Goal: Transaction & Acquisition: Purchase product/service

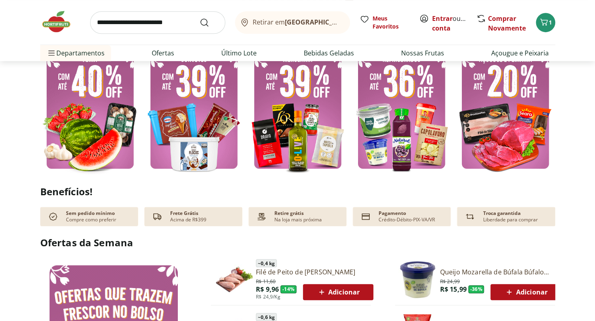
scroll to position [149, 0]
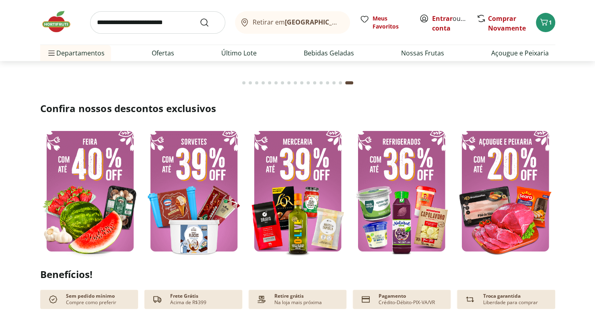
click at [122, 188] on img at bounding box center [90, 191] width 100 height 133
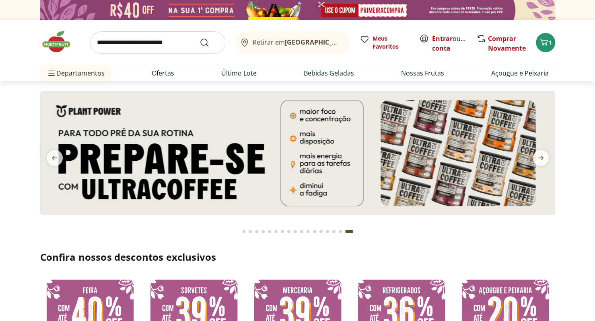
select select "**********"
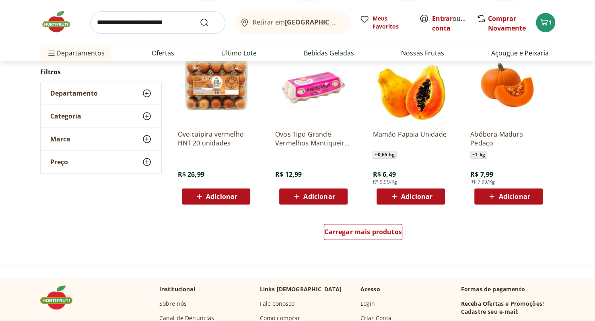
scroll to position [475, 0]
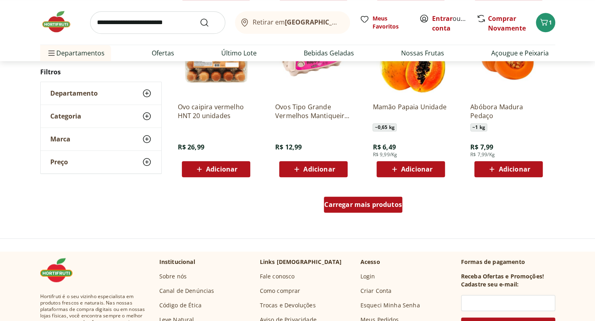
click at [354, 207] on span "Carregar mais produtos" at bounding box center [363, 204] width 78 height 6
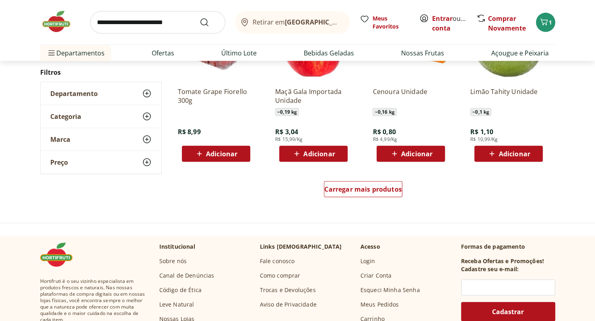
scroll to position [1011, 0]
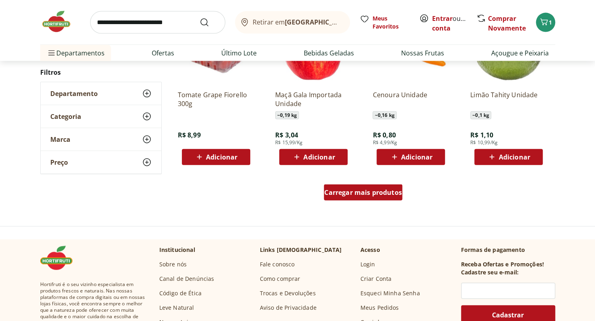
click at [388, 195] on span "Carregar mais produtos" at bounding box center [363, 192] width 78 height 6
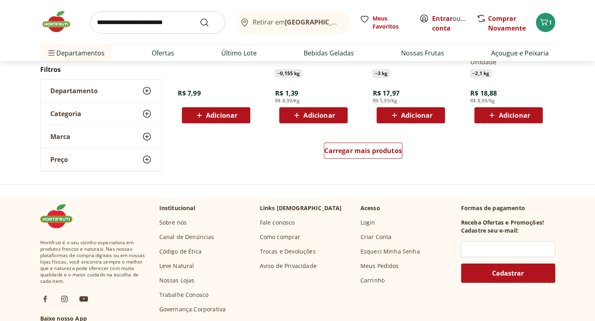
scroll to position [1584, 0]
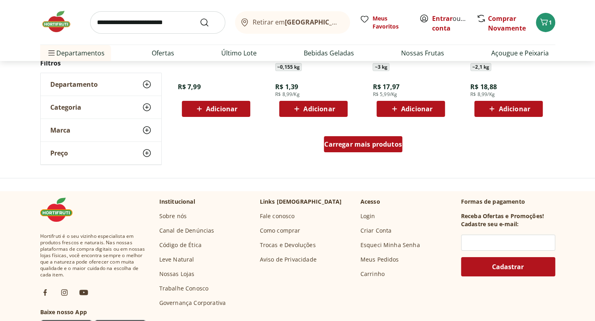
click at [391, 141] on span "Carregar mais produtos" at bounding box center [363, 144] width 78 height 6
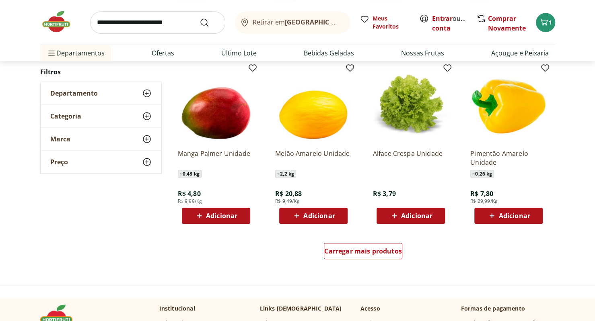
scroll to position [2039, 0]
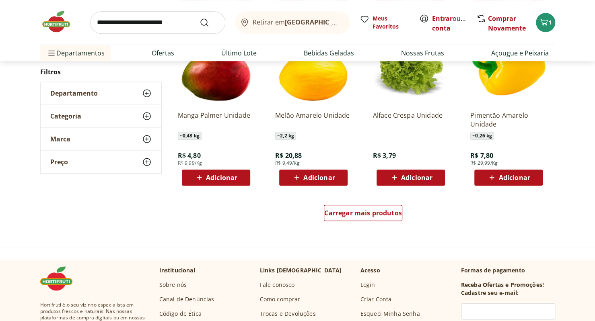
click at [115, 23] on input "search" at bounding box center [157, 22] width 135 height 23
type input "*******"
click at [199, 18] on button "Submit Search" at bounding box center [208, 23] width 19 height 10
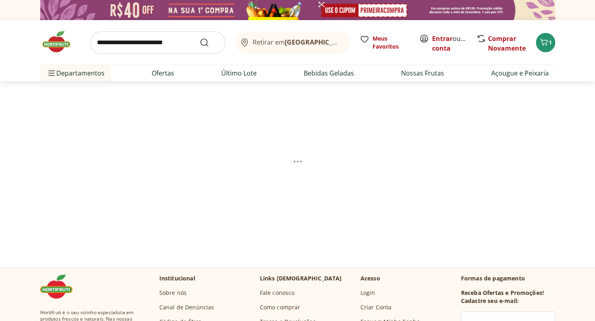
select select "**********"
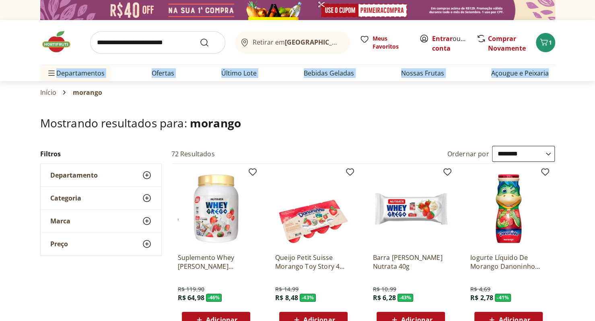
drag, startPoint x: 594, startPoint y: 44, endPoint x: 600, endPoint y: 73, distance: 29.2
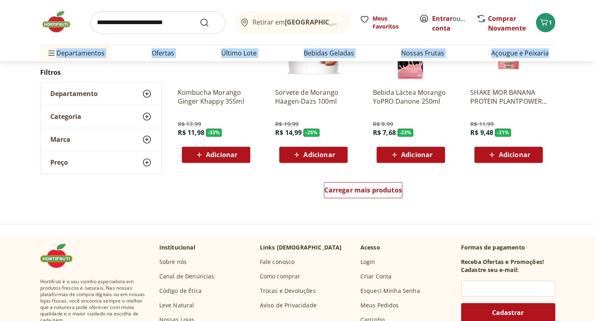
scroll to position [531, 0]
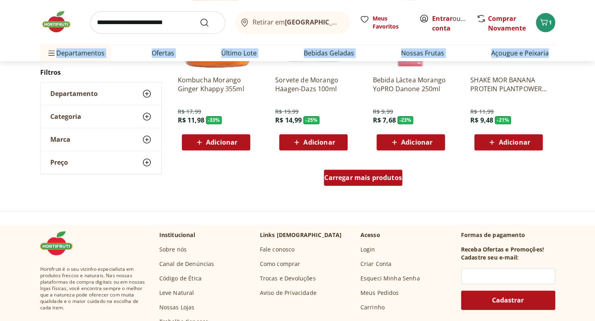
click at [394, 178] on span "Carregar mais produtos" at bounding box center [363, 177] width 78 height 6
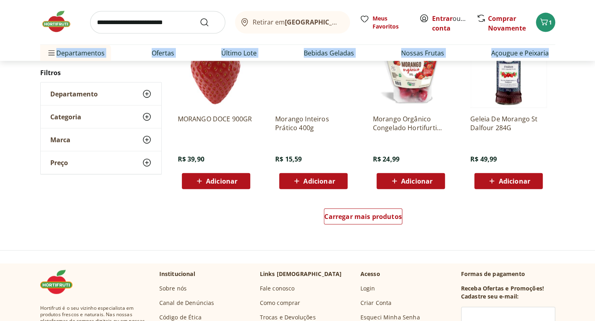
scroll to position [1028, 0]
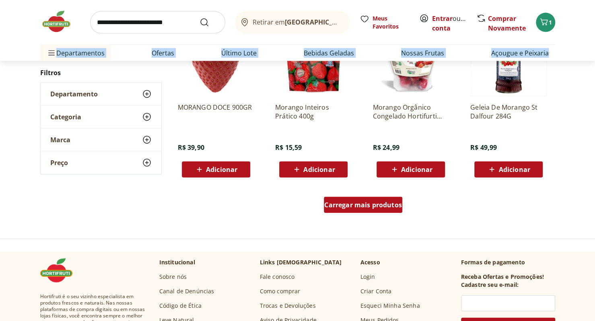
click at [358, 204] on span "Carregar mais produtos" at bounding box center [363, 205] width 78 height 6
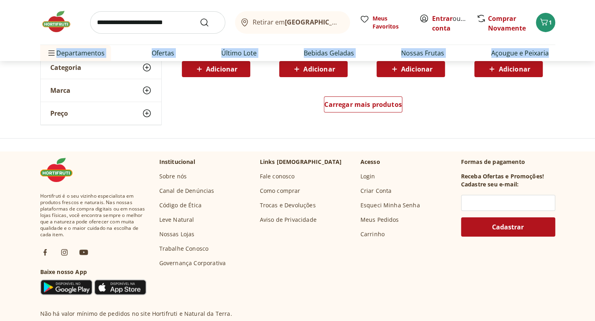
scroll to position [1662, 0]
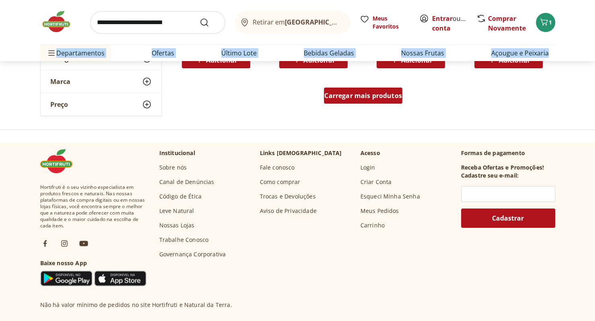
click at [349, 97] on span "Carregar mais produtos" at bounding box center [363, 95] width 78 height 6
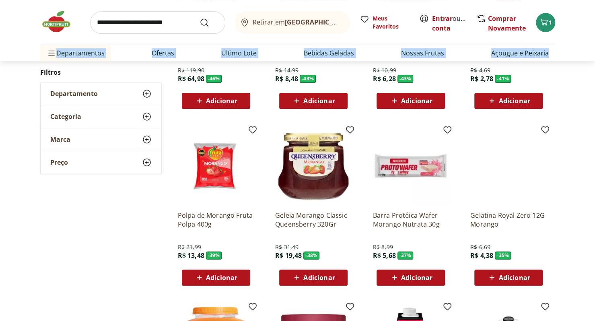
scroll to position [0, 0]
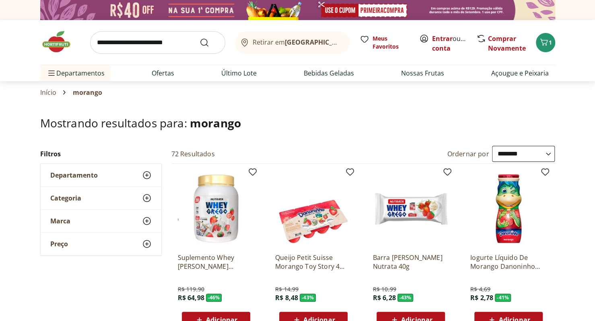
click at [183, 38] on input "search" at bounding box center [157, 42] width 135 height 23
type input "******"
click at [199, 38] on button "Submit Search" at bounding box center [208, 43] width 19 height 10
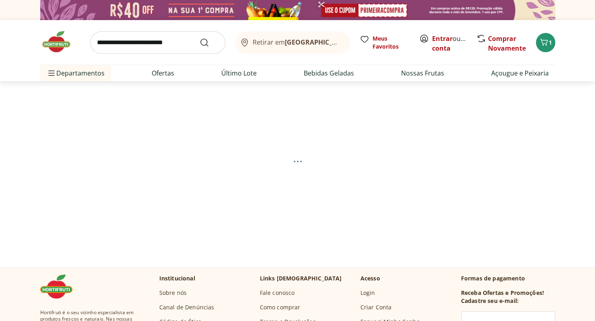
select select "**********"
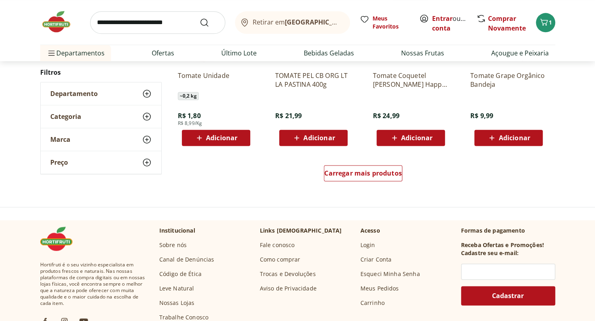
scroll to position [547, 0]
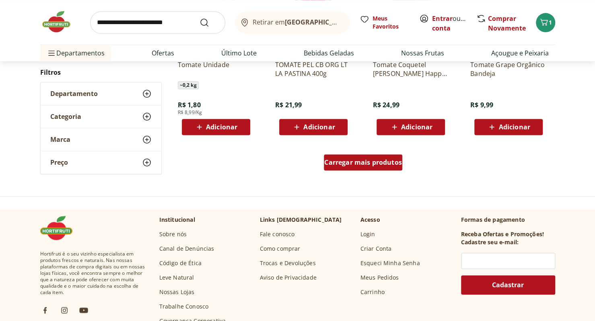
click at [360, 162] on span "Carregar mais produtos" at bounding box center [363, 162] width 78 height 6
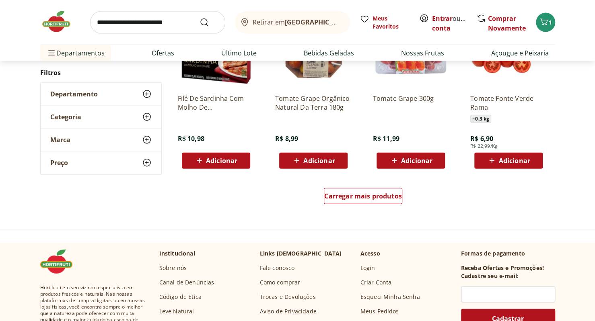
scroll to position [1045, 0]
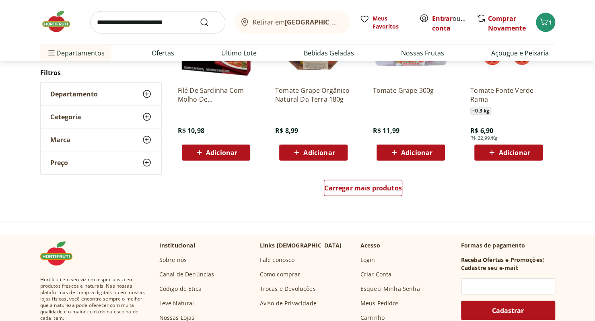
click at [359, 171] on div "Carregar mais produtos" at bounding box center [363, 189] width 390 height 39
click at [364, 186] on span "Carregar mais produtos" at bounding box center [363, 188] width 78 height 6
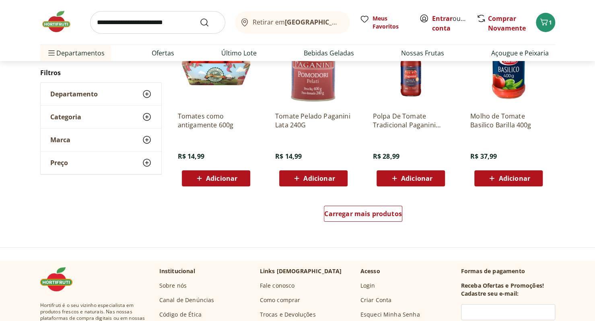
scroll to position [1581, 0]
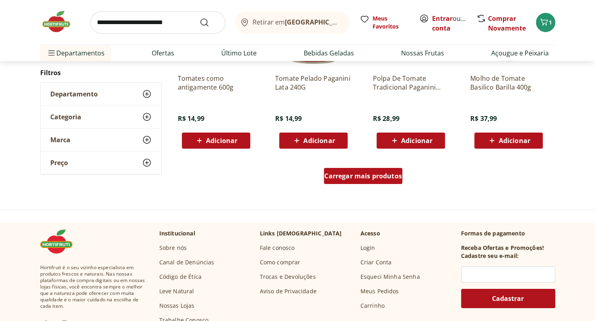
click at [375, 177] on span "Carregar mais produtos" at bounding box center [363, 176] width 78 height 6
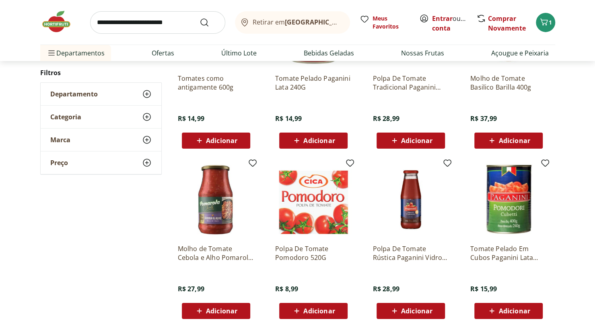
click at [157, 16] on input "search" at bounding box center [157, 22] width 135 height 23
type input "**********"
click at [199, 18] on button "Submit Search" at bounding box center [208, 23] width 19 height 10
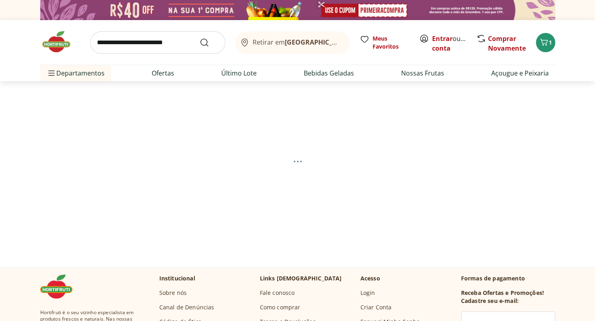
select select "**********"
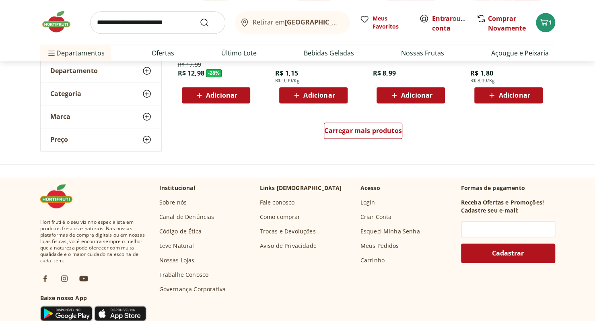
scroll to position [597, 0]
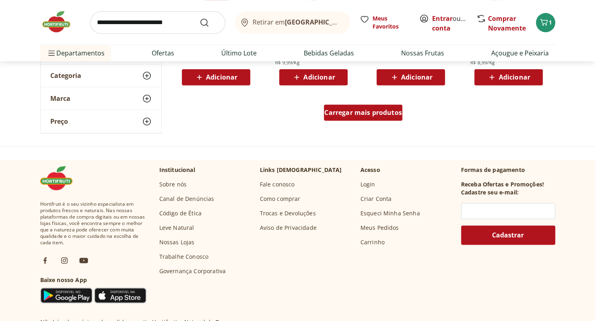
click at [378, 116] on div "Carregar mais produtos" at bounding box center [363, 113] width 78 height 16
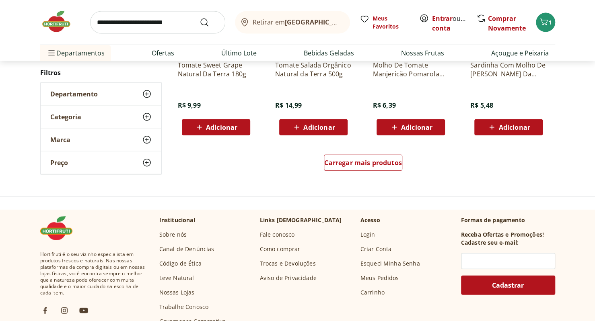
scroll to position [1074, 0]
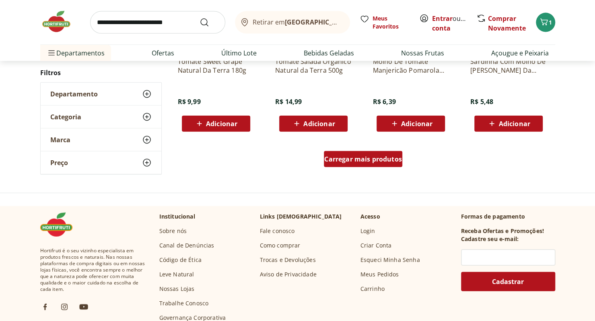
click at [359, 162] on span "Carregar mais produtos" at bounding box center [363, 159] width 78 height 6
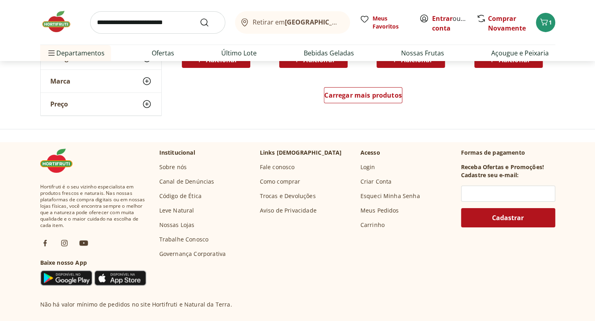
scroll to position [1667, 0]
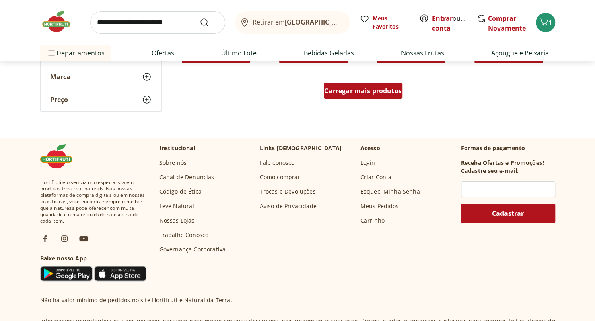
click at [370, 93] on span "Carregar mais produtos" at bounding box center [363, 91] width 78 height 6
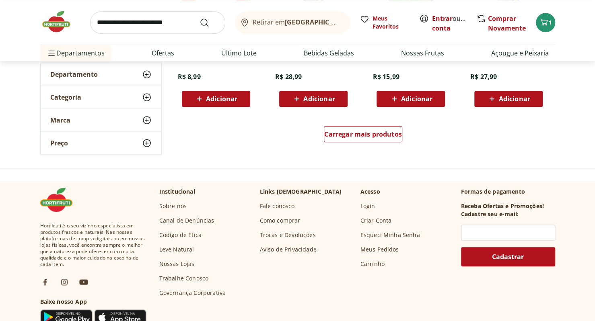
scroll to position [2155, 0]
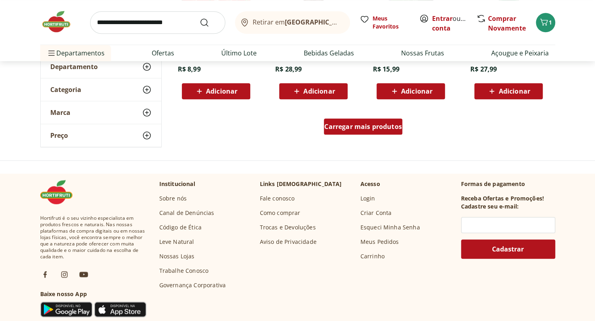
click at [333, 129] on span "Carregar mais produtos" at bounding box center [363, 126] width 78 height 6
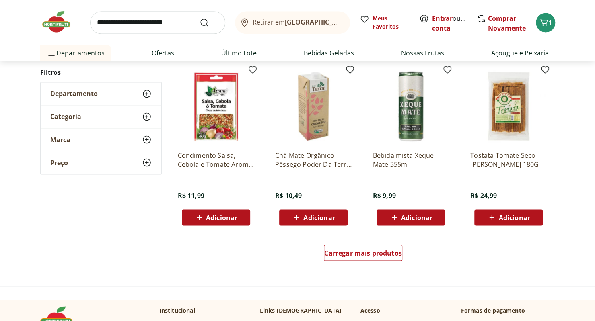
scroll to position [2504, 0]
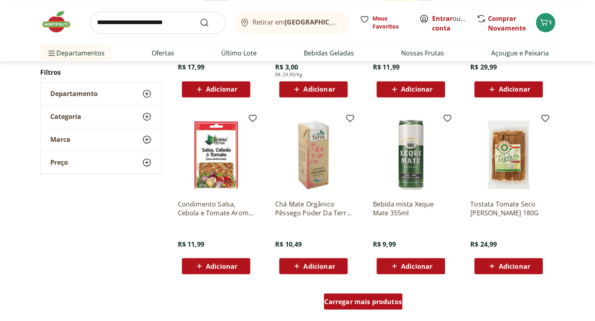
click at [386, 303] on span "Carregar mais produtos" at bounding box center [363, 301] width 78 height 6
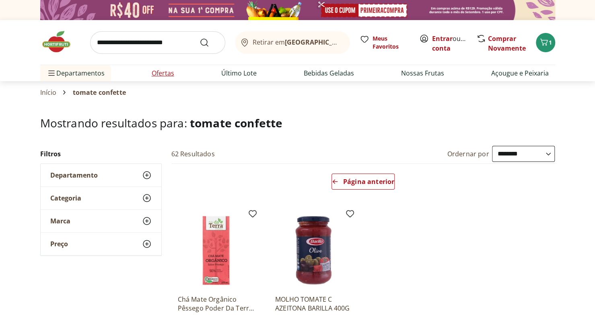
click at [174, 71] on li "Ofertas" at bounding box center [162, 73] width 35 height 16
click at [164, 74] on link "Ofertas" at bounding box center [163, 73] width 23 height 10
select select "**********"
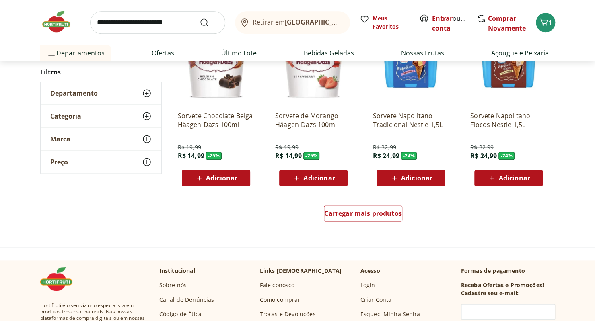
scroll to position [428, 0]
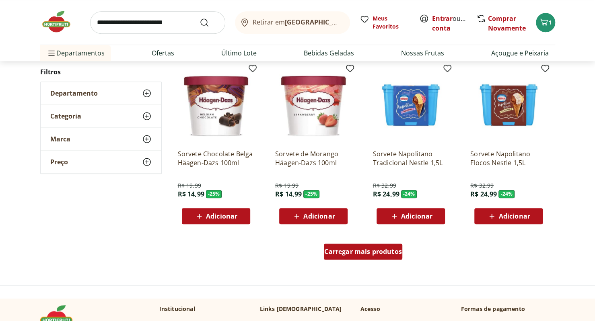
click at [382, 250] on span "Carregar mais produtos" at bounding box center [363, 251] width 78 height 6
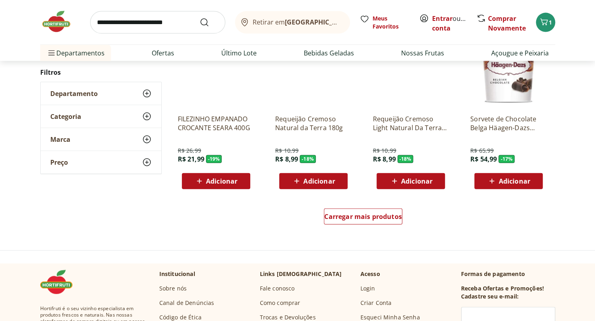
scroll to position [1024, 0]
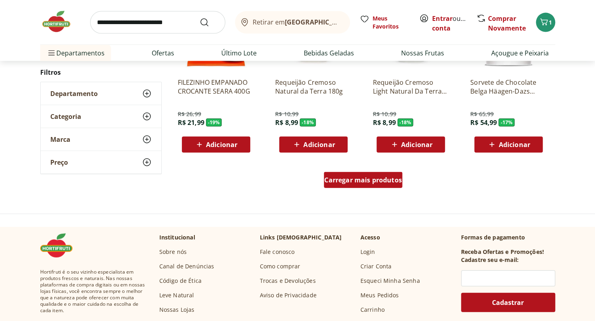
click at [394, 174] on div "Carregar mais produtos" at bounding box center [363, 180] width 78 height 16
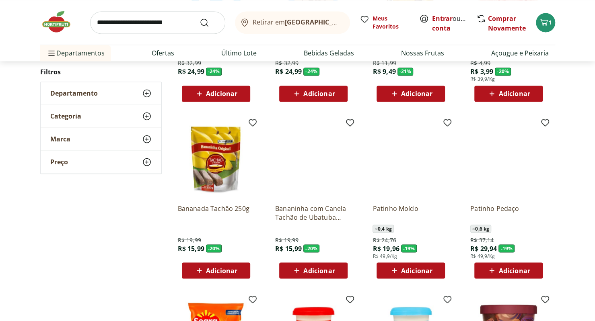
scroll to position [0, 0]
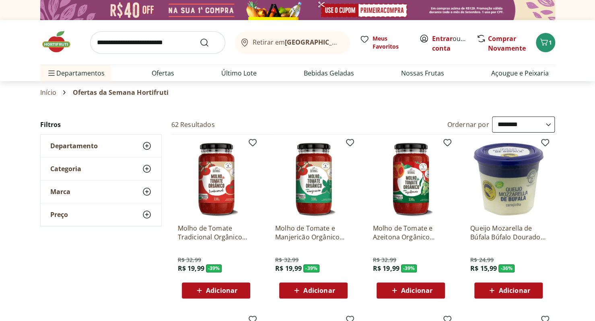
click at [164, 43] on input "search" at bounding box center [157, 42] width 135 height 23
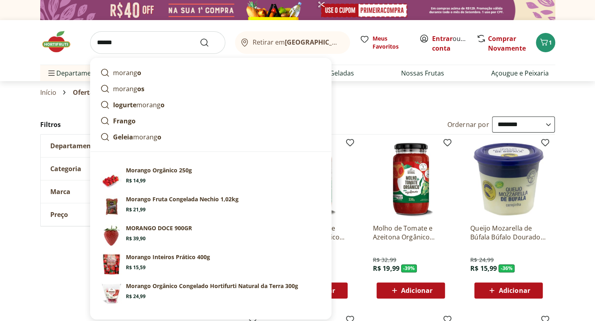
type input "*******"
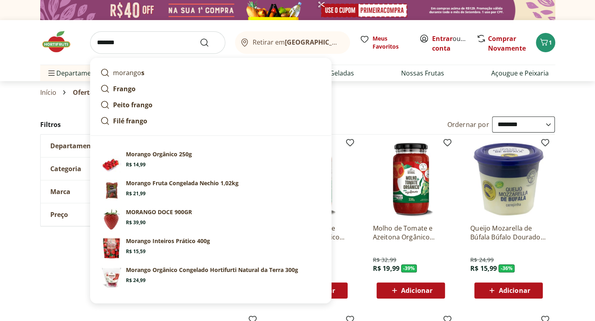
click button "Submit Search" at bounding box center [208, 43] width 19 height 10
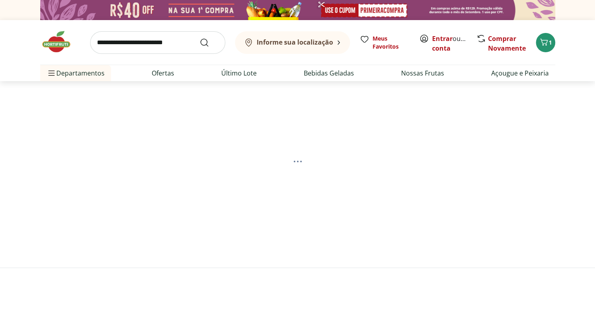
select select "**********"
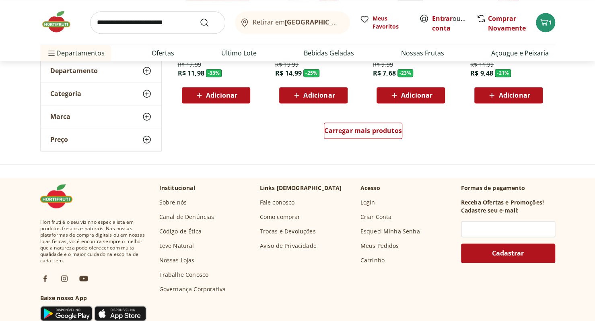
scroll to position [581, 0]
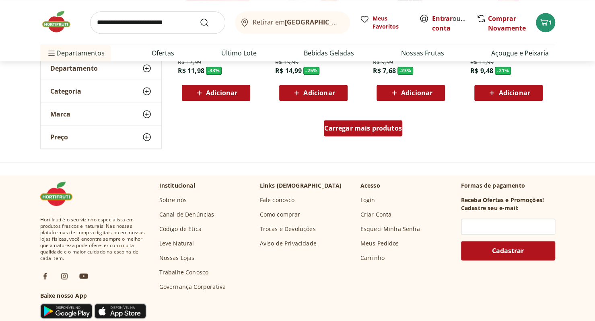
click at [358, 129] on span "Carregar mais produtos" at bounding box center [363, 128] width 78 height 6
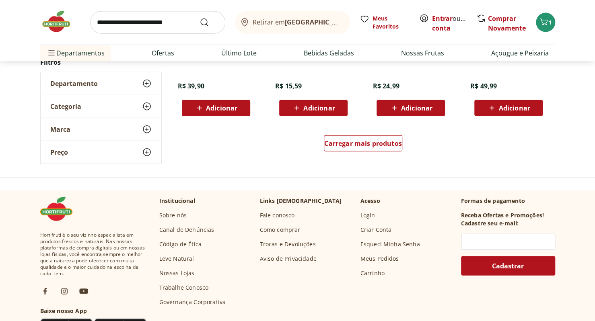
scroll to position [1103, 0]
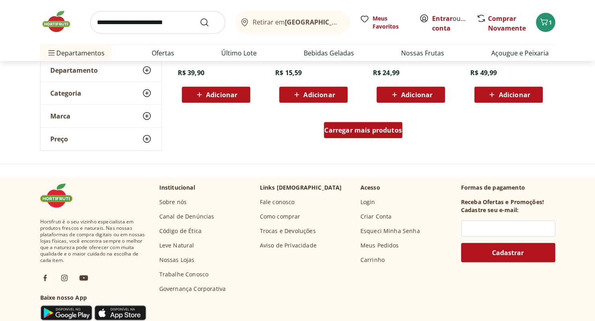
click at [391, 131] on span "Carregar mais produtos" at bounding box center [363, 130] width 78 height 6
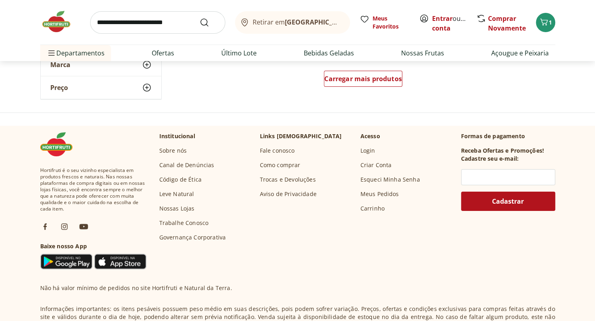
scroll to position [1461, 0]
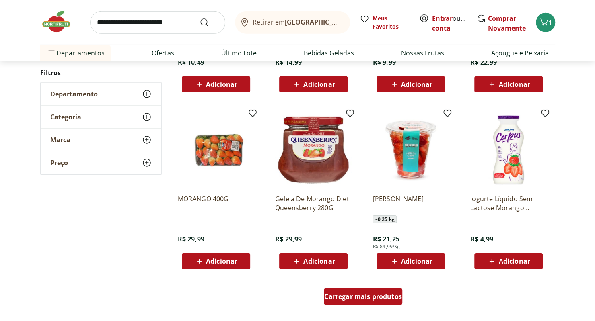
click at [347, 293] on span "Carregar mais produtos" at bounding box center [363, 296] width 78 height 6
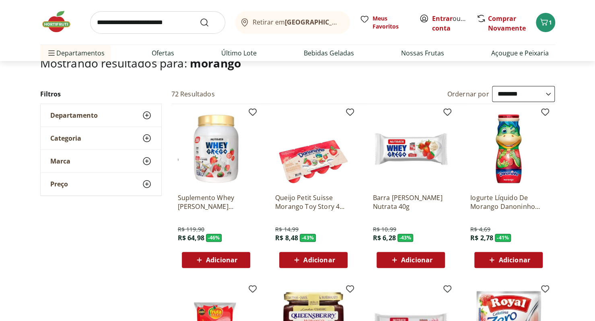
scroll to position [0, 0]
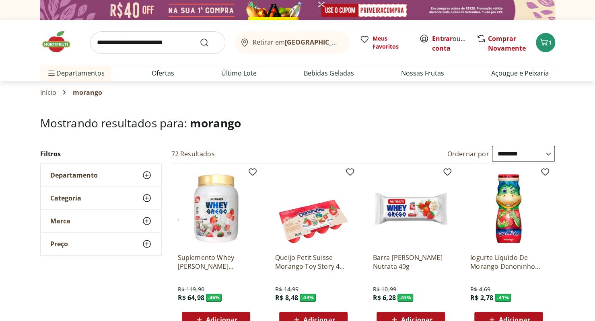
click at [146, 174] on use at bounding box center [147, 175] width 10 height 10
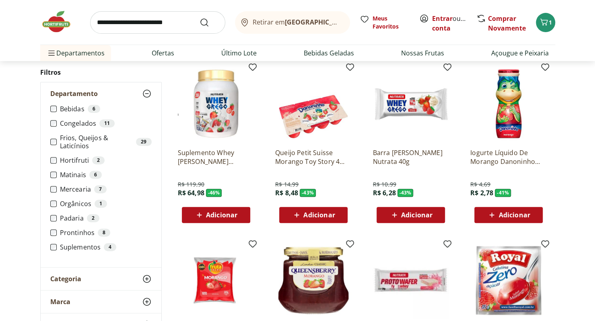
scroll to position [123, 0]
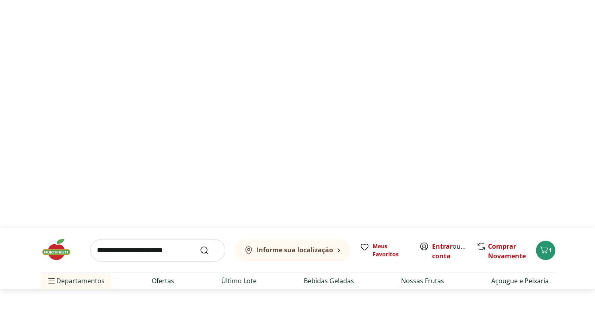
scroll to position [6, 0]
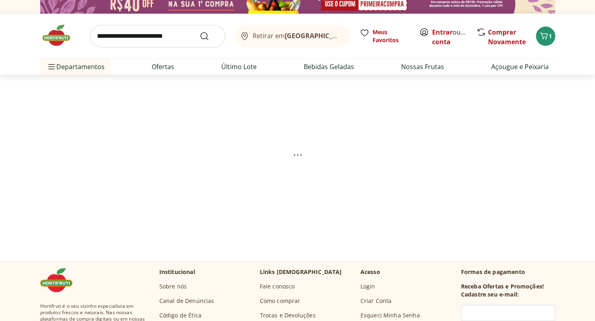
select select "**********"
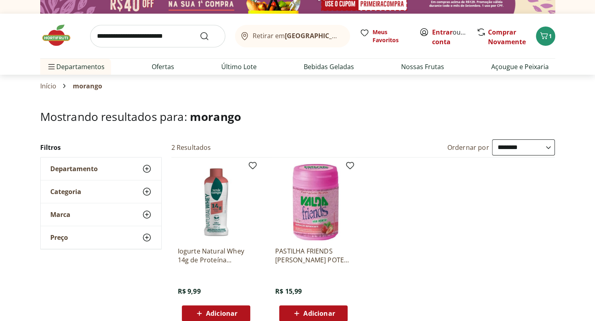
click at [147, 167] on use at bounding box center [147, 169] width 10 height 10
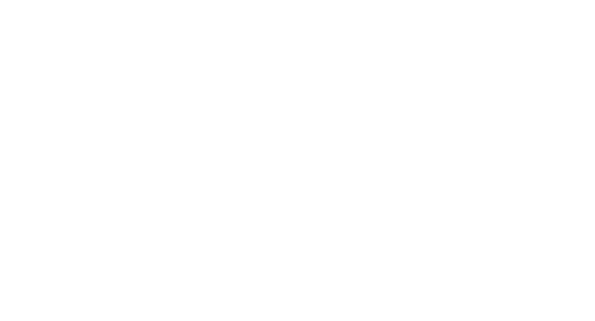
select select "**********"
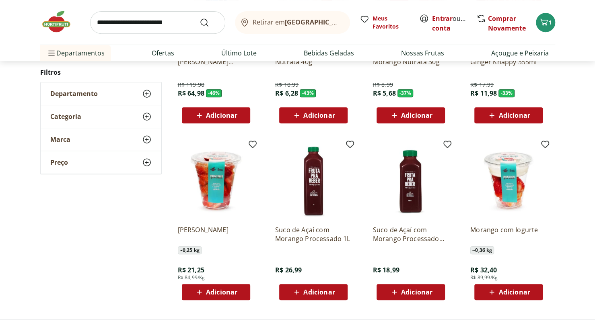
scroll to position [153, 0]
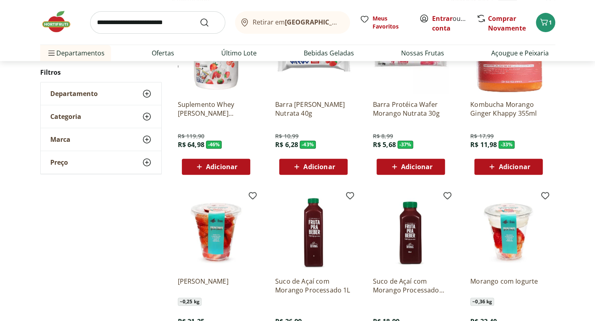
click at [145, 94] on use at bounding box center [147, 94] width 10 height 10
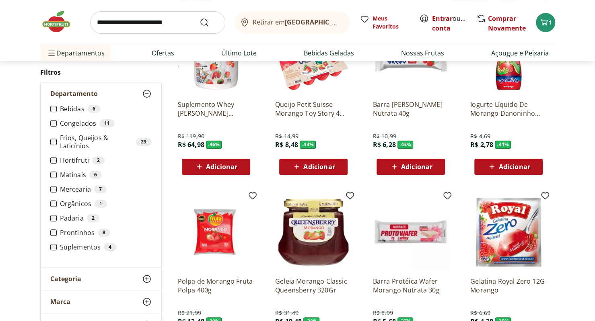
click at [144, 277] on icon at bounding box center [147, 279] width 10 height 10
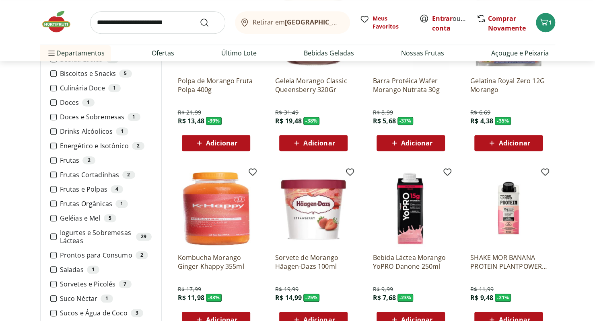
scroll to position [357, 0]
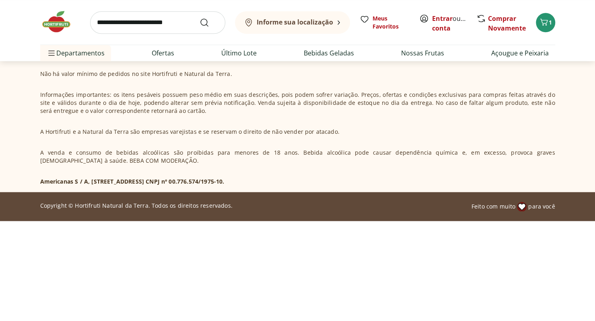
scroll to position [240, 0]
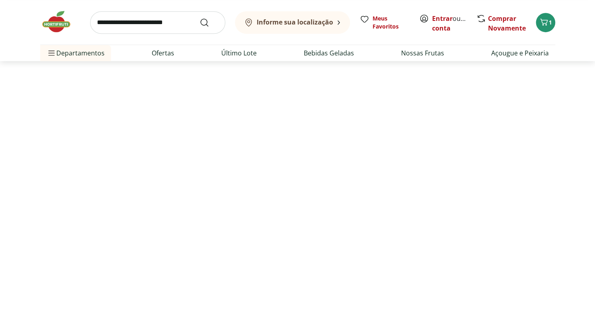
select select "**********"
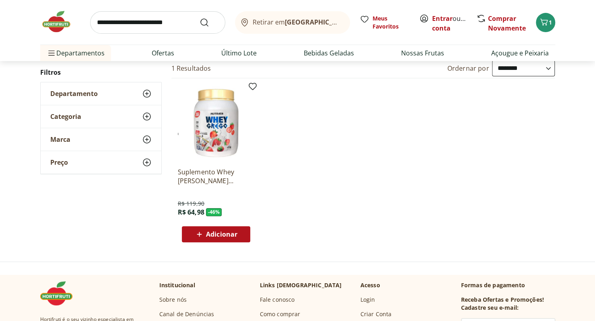
scroll to position [58, 0]
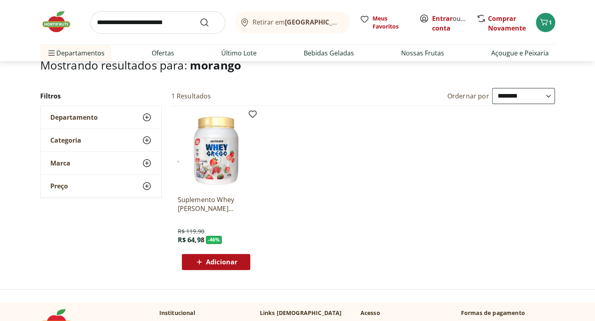
click at [146, 138] on use at bounding box center [147, 140] width 10 height 10
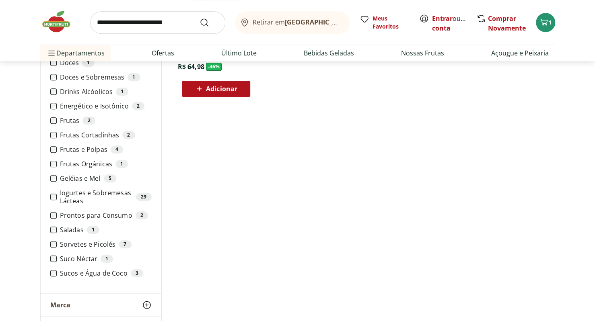
scroll to position [232, 0]
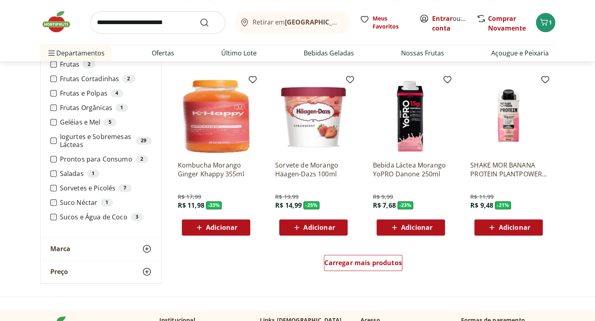
scroll to position [467, 0]
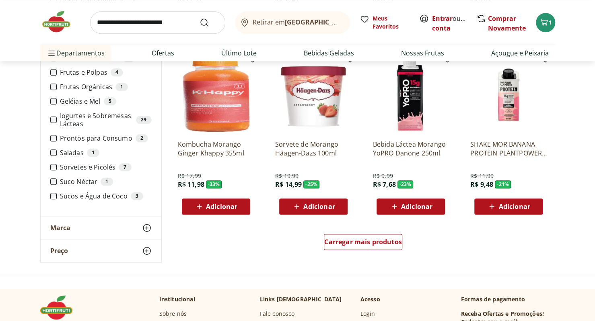
click at [143, 227] on icon at bounding box center [147, 228] width 10 height 10
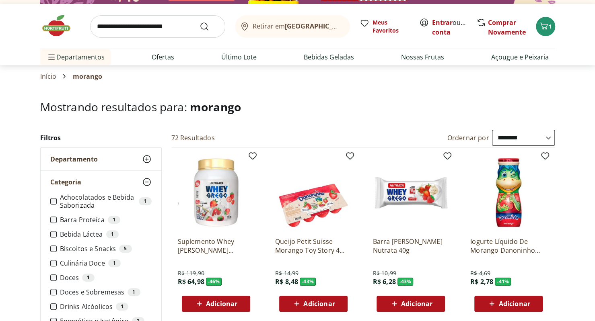
scroll to position [0, 0]
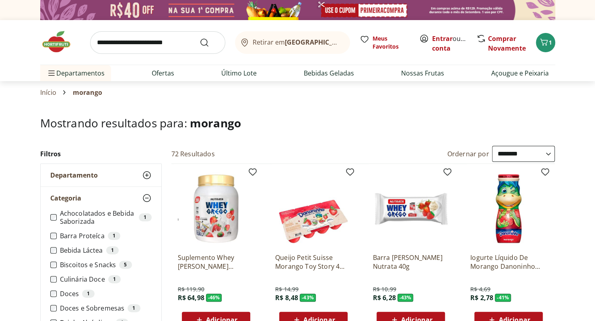
click at [146, 196] on icon at bounding box center [147, 198] width 10 height 10
click at [146, 175] on use at bounding box center [147, 175] width 10 height 10
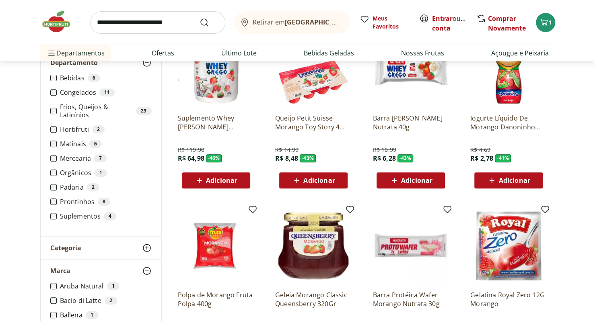
scroll to position [162, 0]
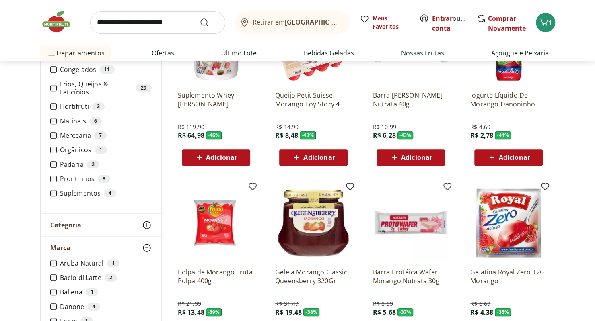
scroll to position [46, 0]
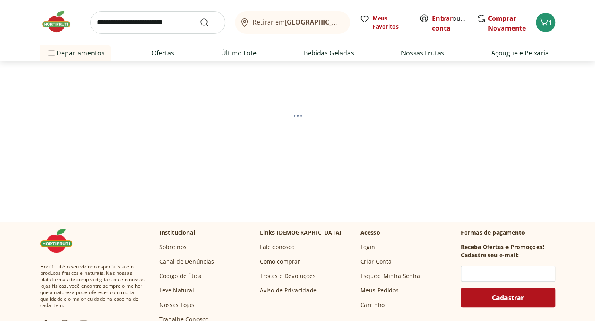
select select "**********"
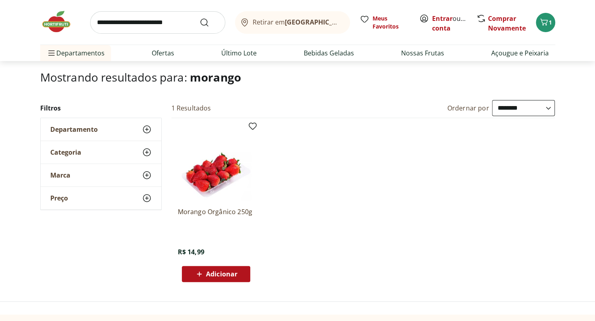
click at [147, 172] on icon at bounding box center [147, 175] width 10 height 10
click at [148, 151] on icon at bounding box center [147, 153] width 10 height 10
click at [148, 127] on icon at bounding box center [147, 130] width 10 height 10
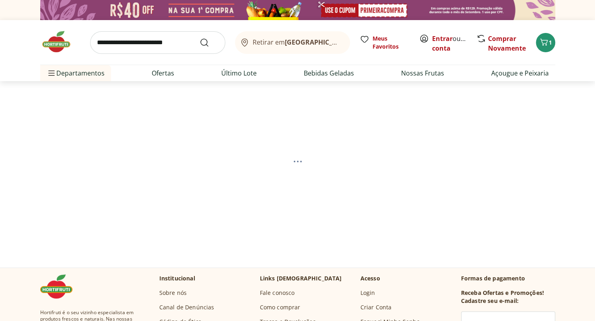
select select "**********"
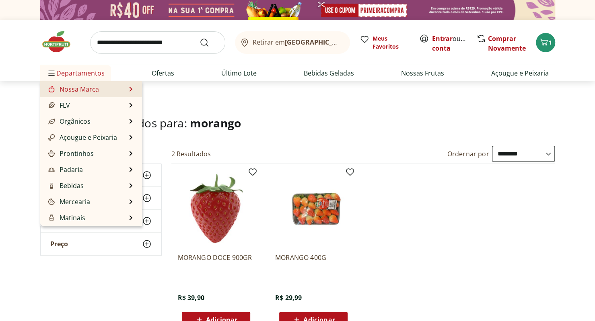
click at [64, 93] on link "Nossa Marca" at bounding box center [73, 89] width 52 height 10
select select "**********"
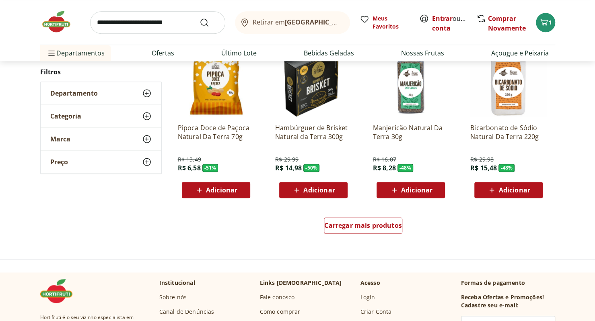
scroll to position [455, 0]
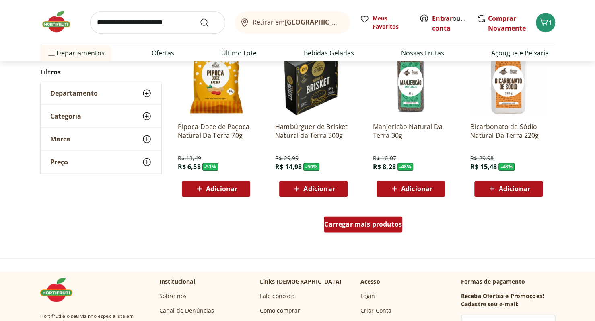
click at [366, 225] on span "Carregar mais produtos" at bounding box center [363, 224] width 78 height 6
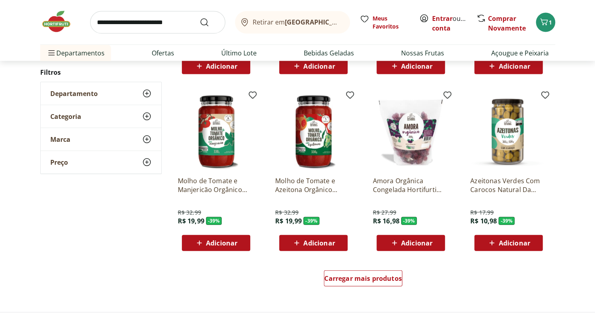
scroll to position [930, 0]
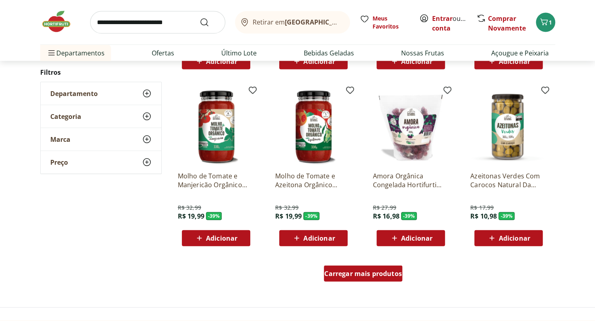
click at [363, 276] on span "Carregar mais produtos" at bounding box center [363, 274] width 78 height 6
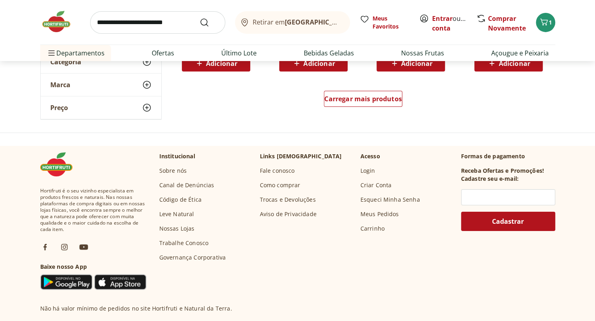
scroll to position [1640, 0]
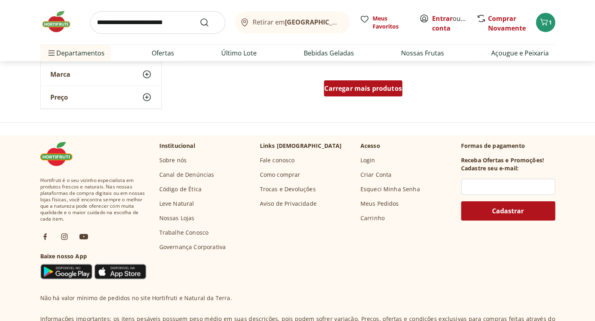
click at [382, 96] on div "Carregar mais produtos" at bounding box center [363, 88] width 78 height 16
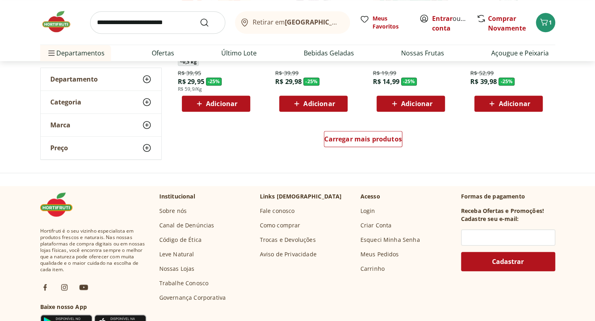
scroll to position [2116, 0]
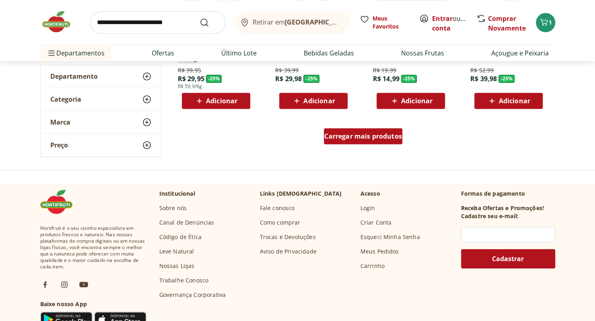
click at [396, 143] on div "Carregar mais produtos" at bounding box center [363, 136] width 78 height 16
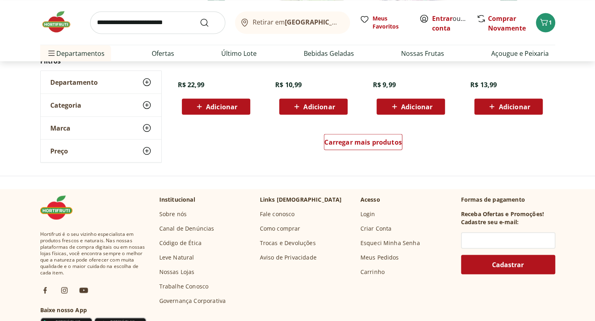
scroll to position [2643, 0]
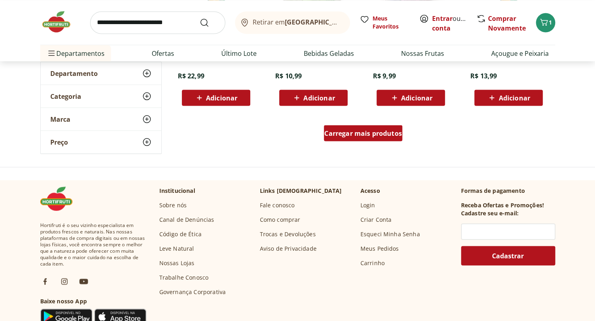
click at [383, 139] on div "Carregar mais produtos" at bounding box center [363, 133] width 78 height 16
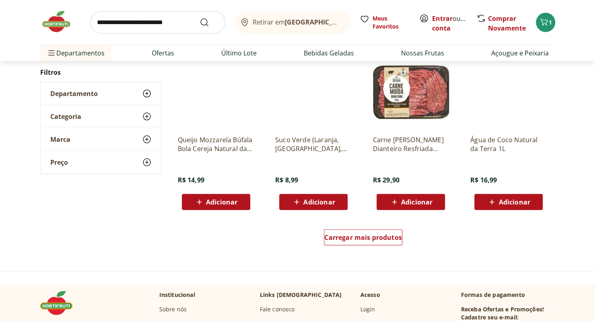
scroll to position [3066, 0]
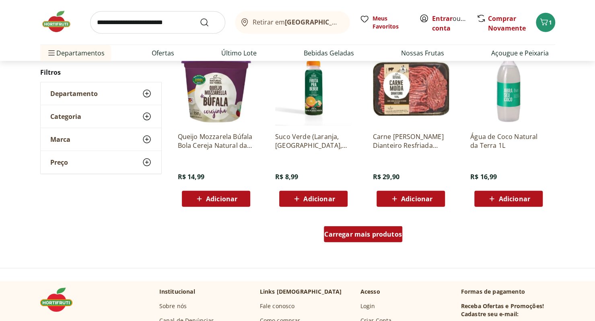
click at [373, 237] on span "Carregar mais produtos" at bounding box center [363, 234] width 78 height 6
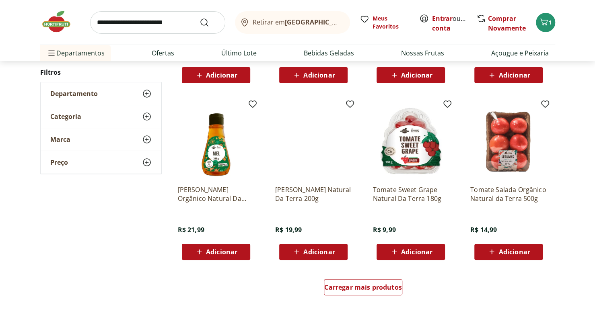
scroll to position [3542, 0]
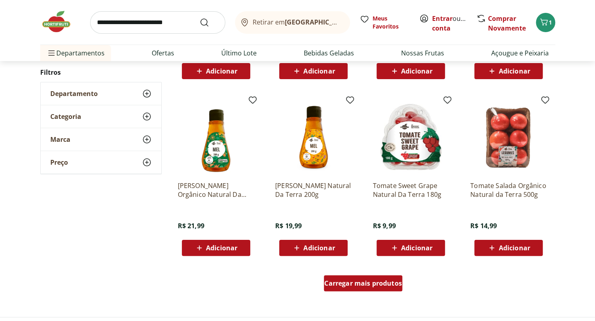
click at [340, 285] on span "Carregar mais produtos" at bounding box center [363, 283] width 78 height 6
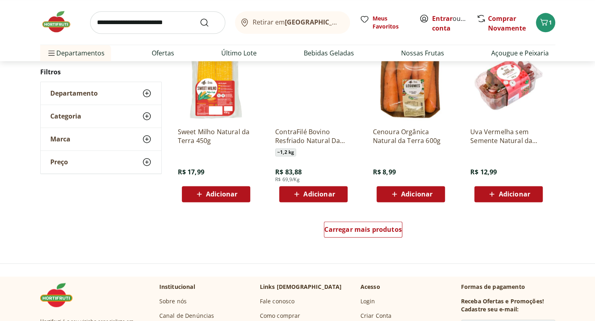
scroll to position [4133, 0]
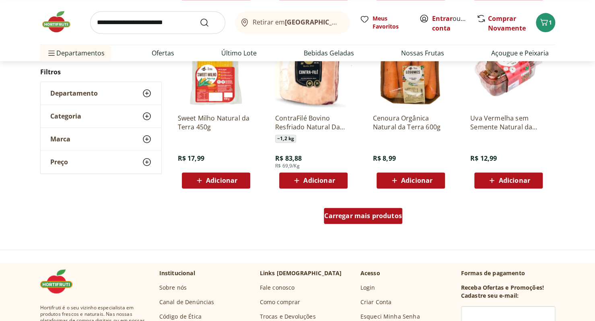
click at [393, 218] on span "Carregar mais produtos" at bounding box center [363, 216] width 78 height 6
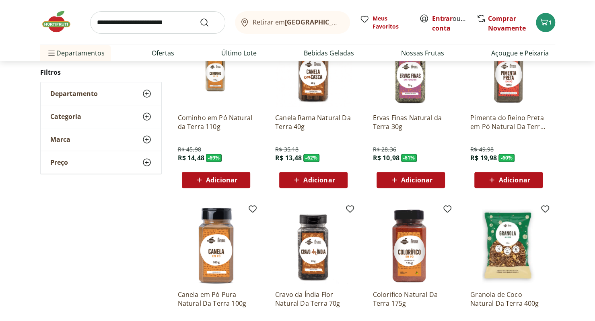
scroll to position [0, 0]
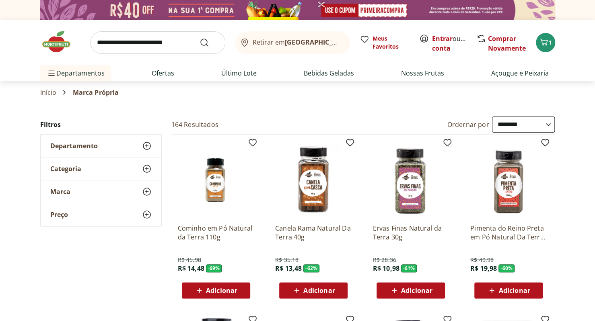
click at [182, 40] on input "search" at bounding box center [157, 42] width 135 height 23
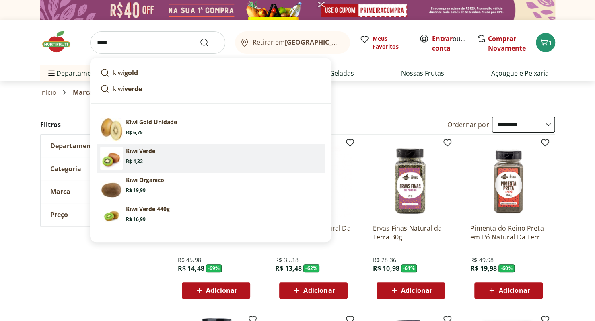
click at [158, 151] on section "Kiwi Verde Price: R$ 4,32" at bounding box center [223, 156] width 195 height 18
type input "**********"
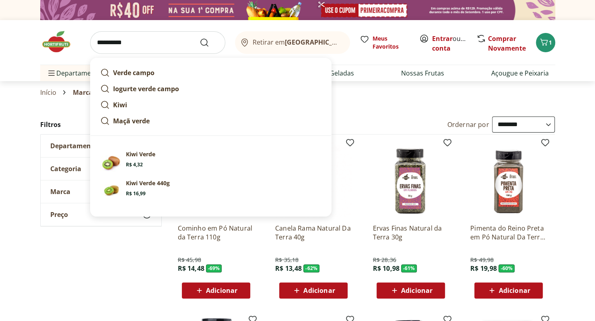
drag, startPoint x: 128, startPoint y: 42, endPoint x: 2, endPoint y: 59, distance: 127.1
click at [2, 59] on header "**********" at bounding box center [297, 50] width 595 height 61
